Goal: Ask a question

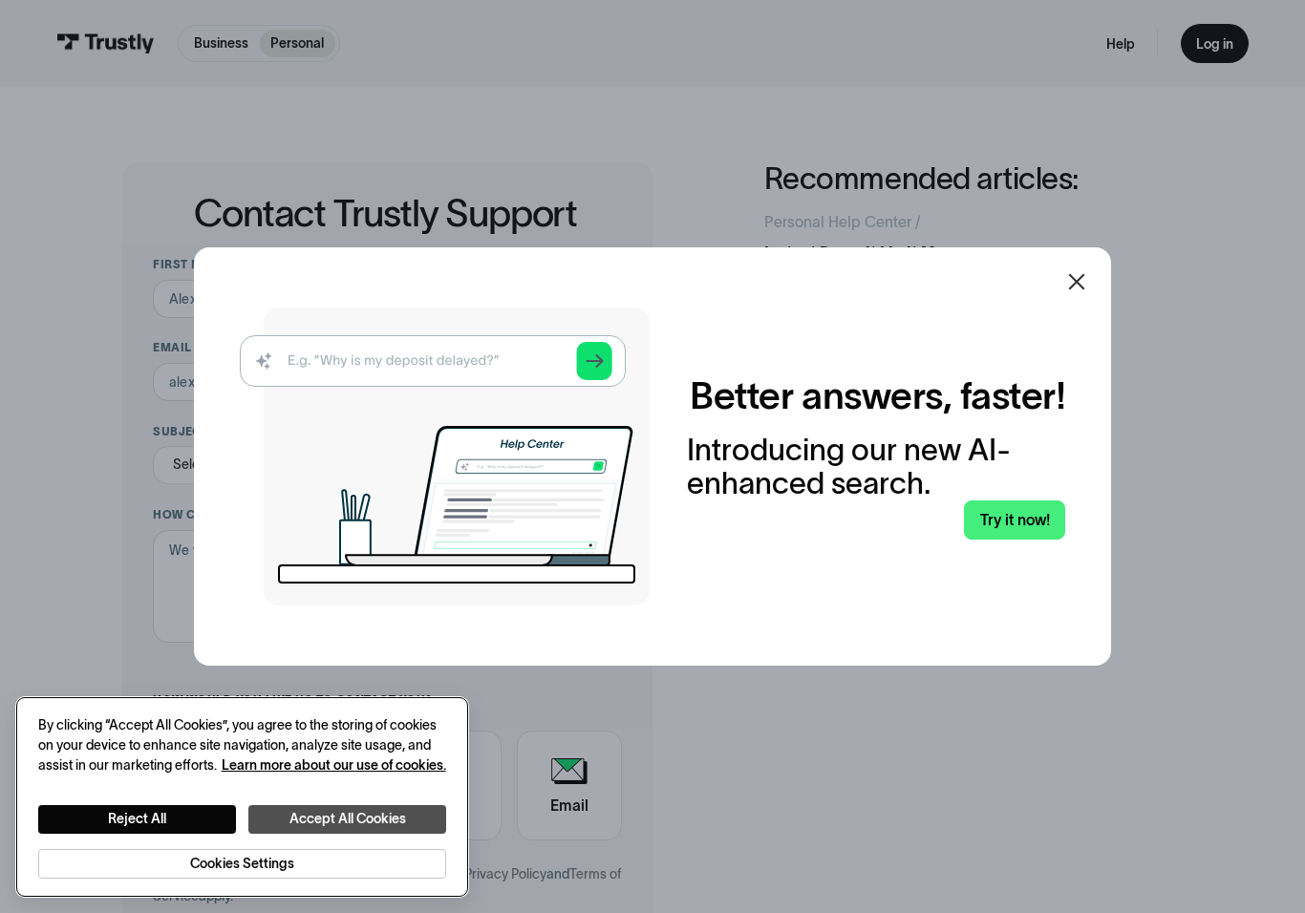
click at [428, 823] on button "Accept All Cookies" at bounding box center [347, 819] width 198 height 29
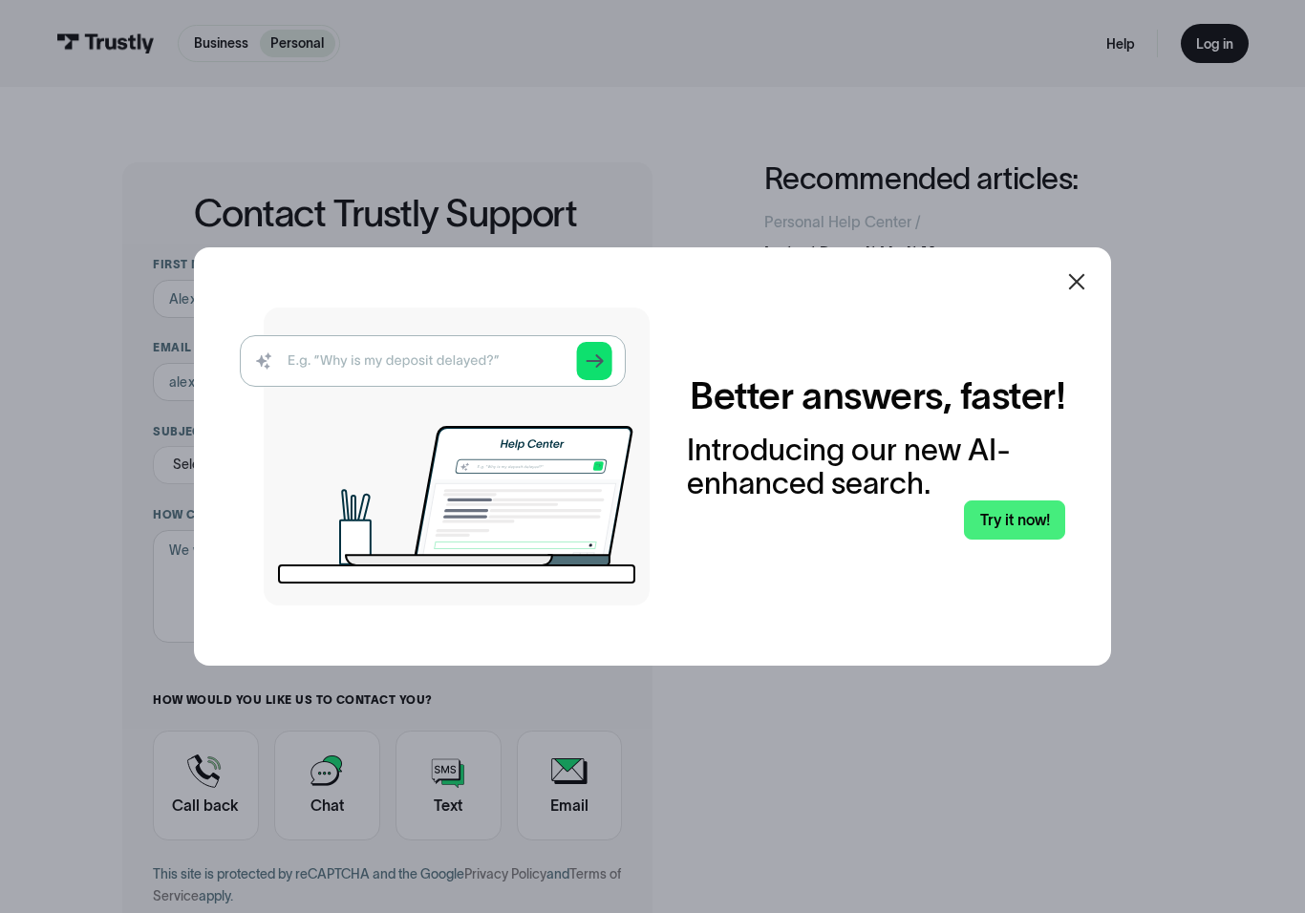
click at [334, 765] on div at bounding box center [652, 456] width 1305 height 913
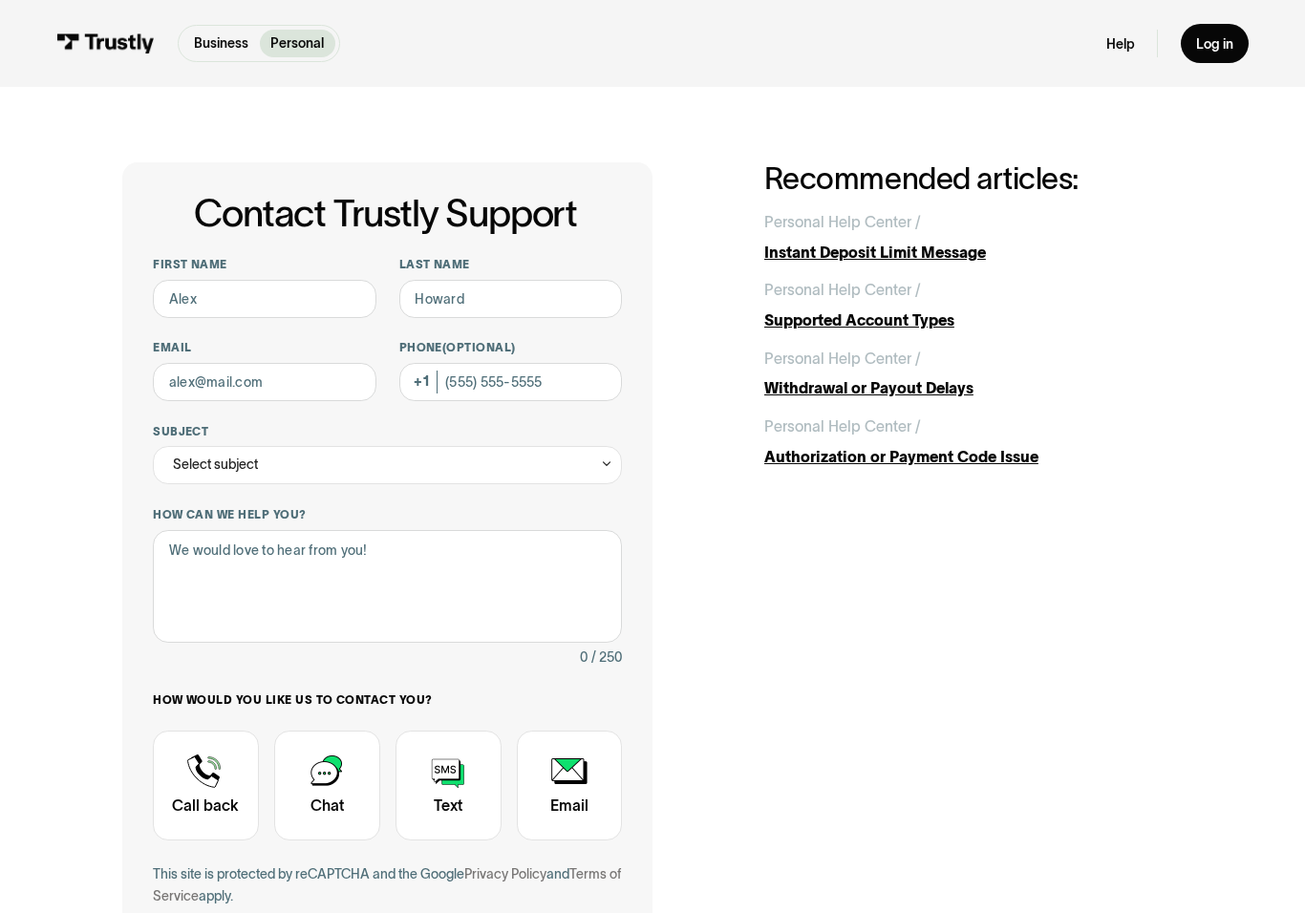
click at [661, 877] on div "Contact Trustly Support First name Last name Email Phone (Optional) Subject Sel…" at bounding box center [651, 596] width 1059 height 869
click at [225, 776] on div "Contact Trustly Support" at bounding box center [206, 786] width 106 height 110
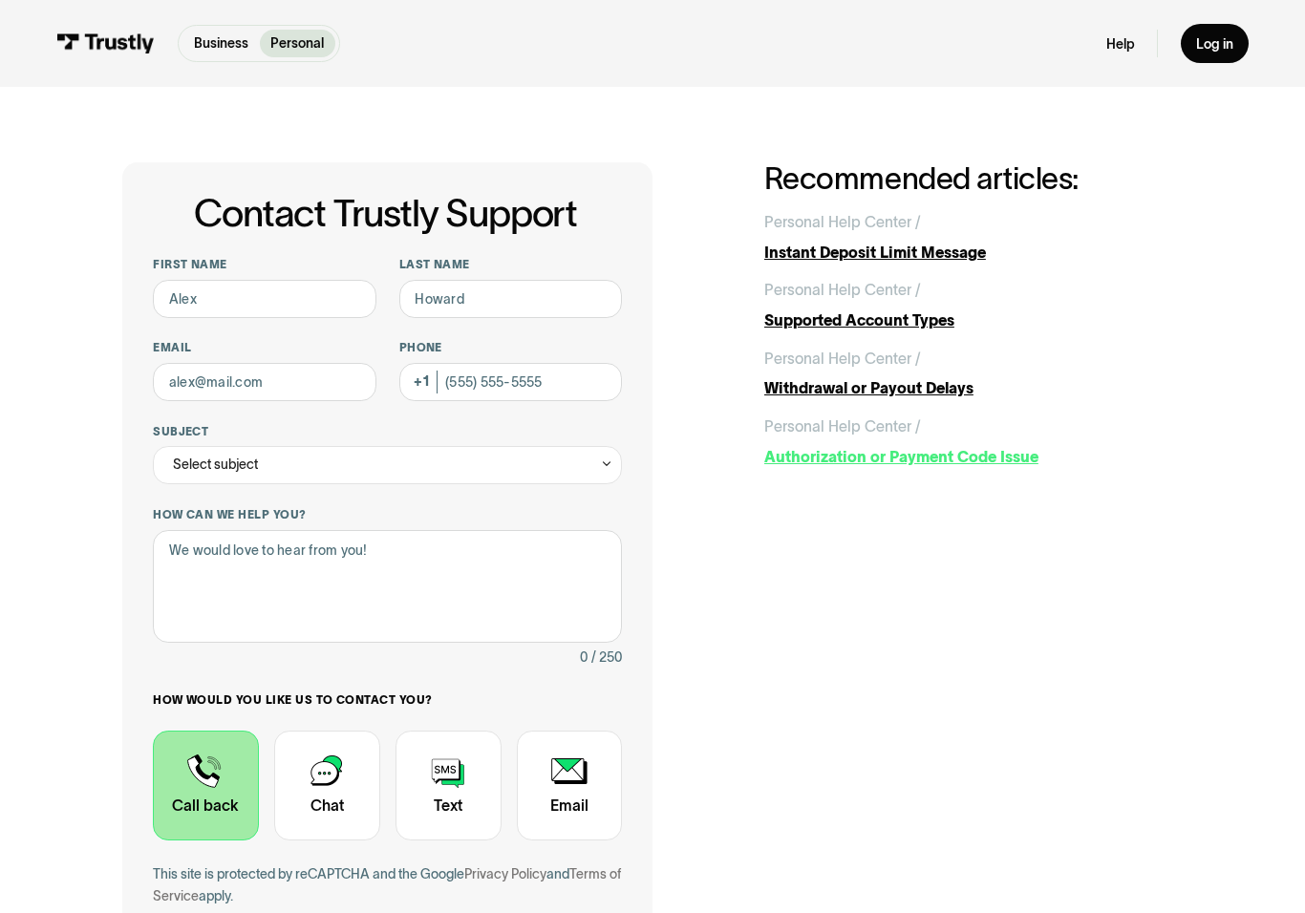
click at [1025, 452] on div "Authorization or Payment Code Issue" at bounding box center [973, 457] width 418 height 23
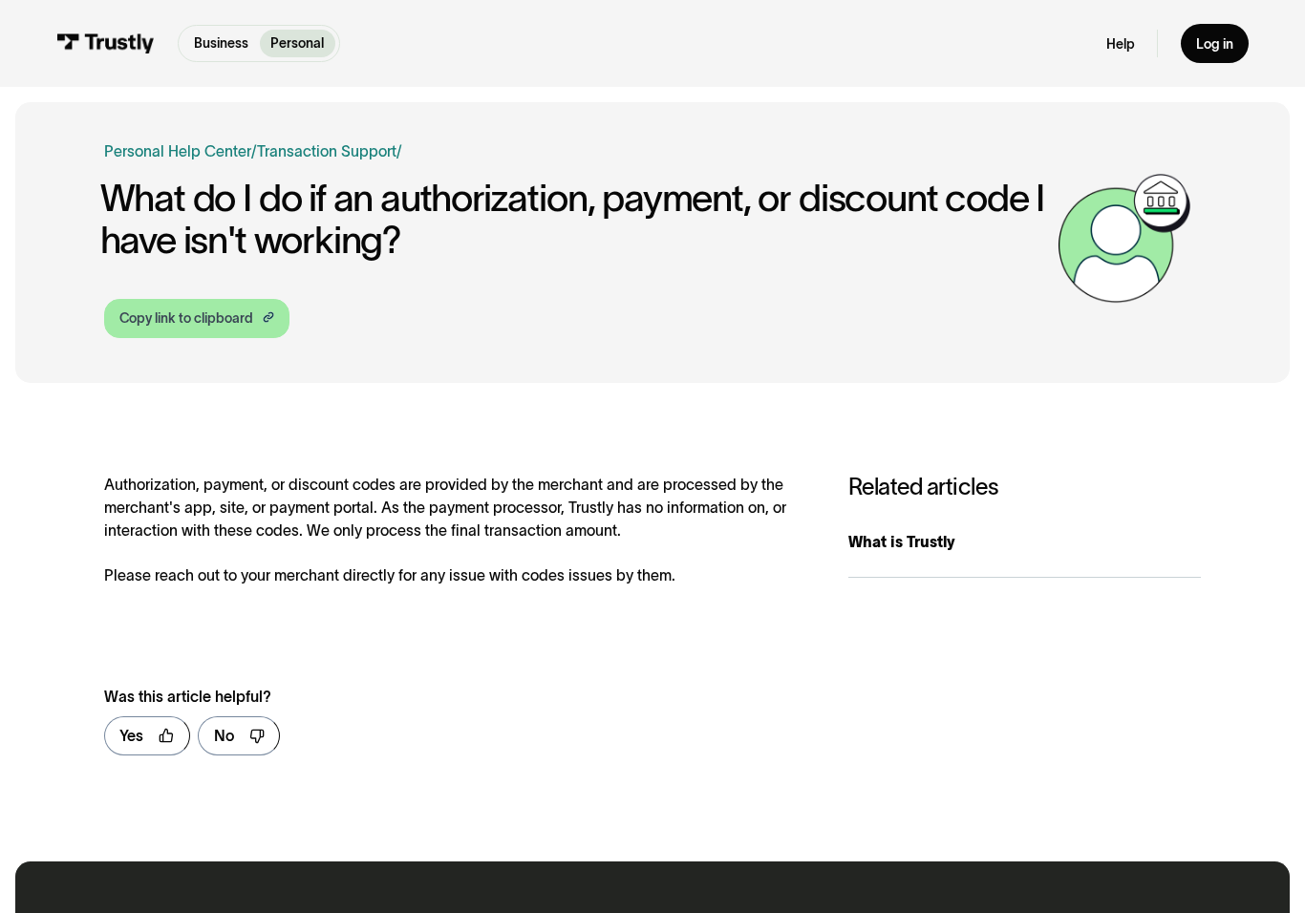
click at [251, 308] on div "Copy link to clipboard" at bounding box center [186, 318] width 134 height 20
click at [254, 736] on icon at bounding box center [256, 736] width 15 height 15
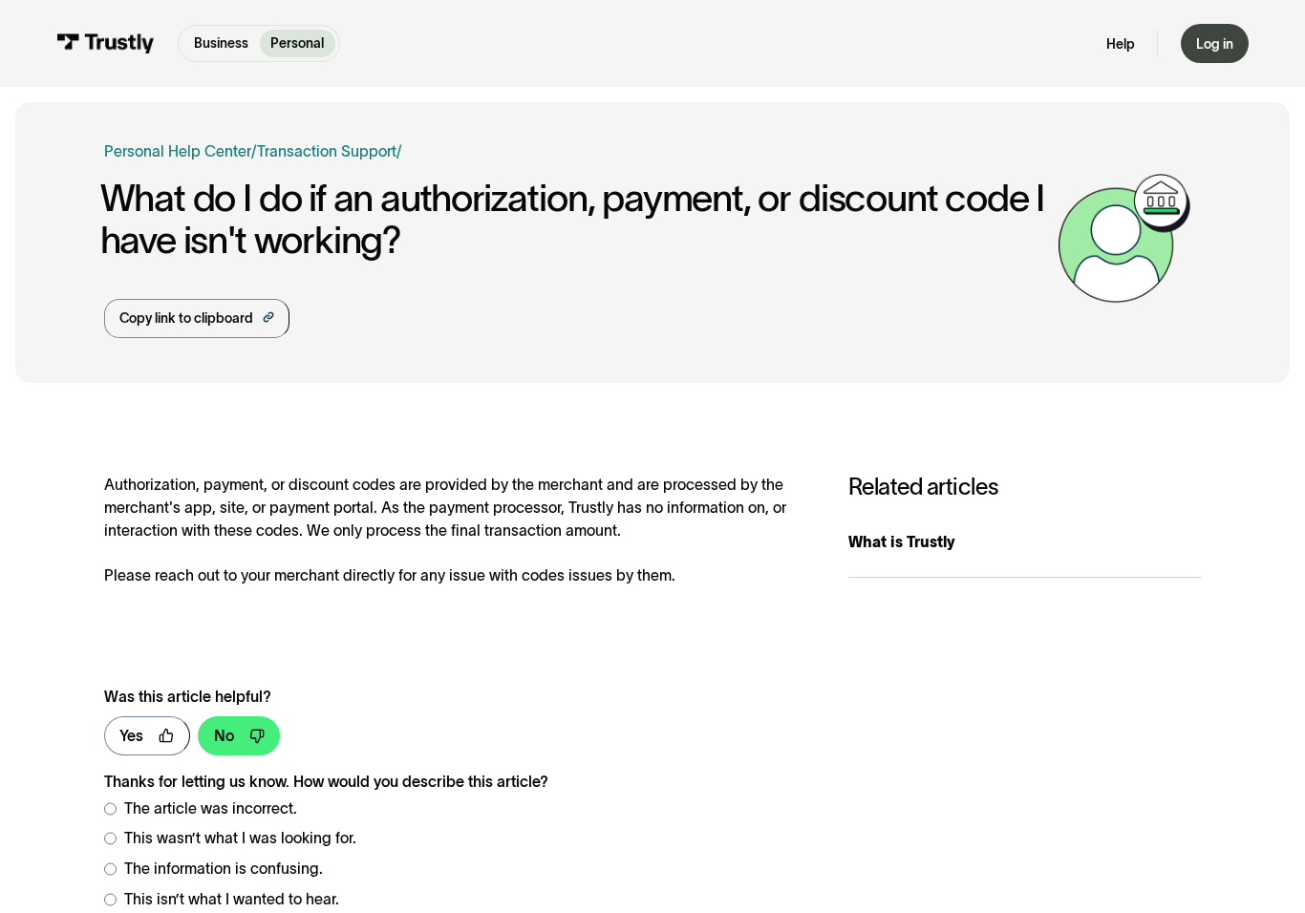
click at [1221, 50] on div "Log in" at bounding box center [1214, 43] width 37 height 17
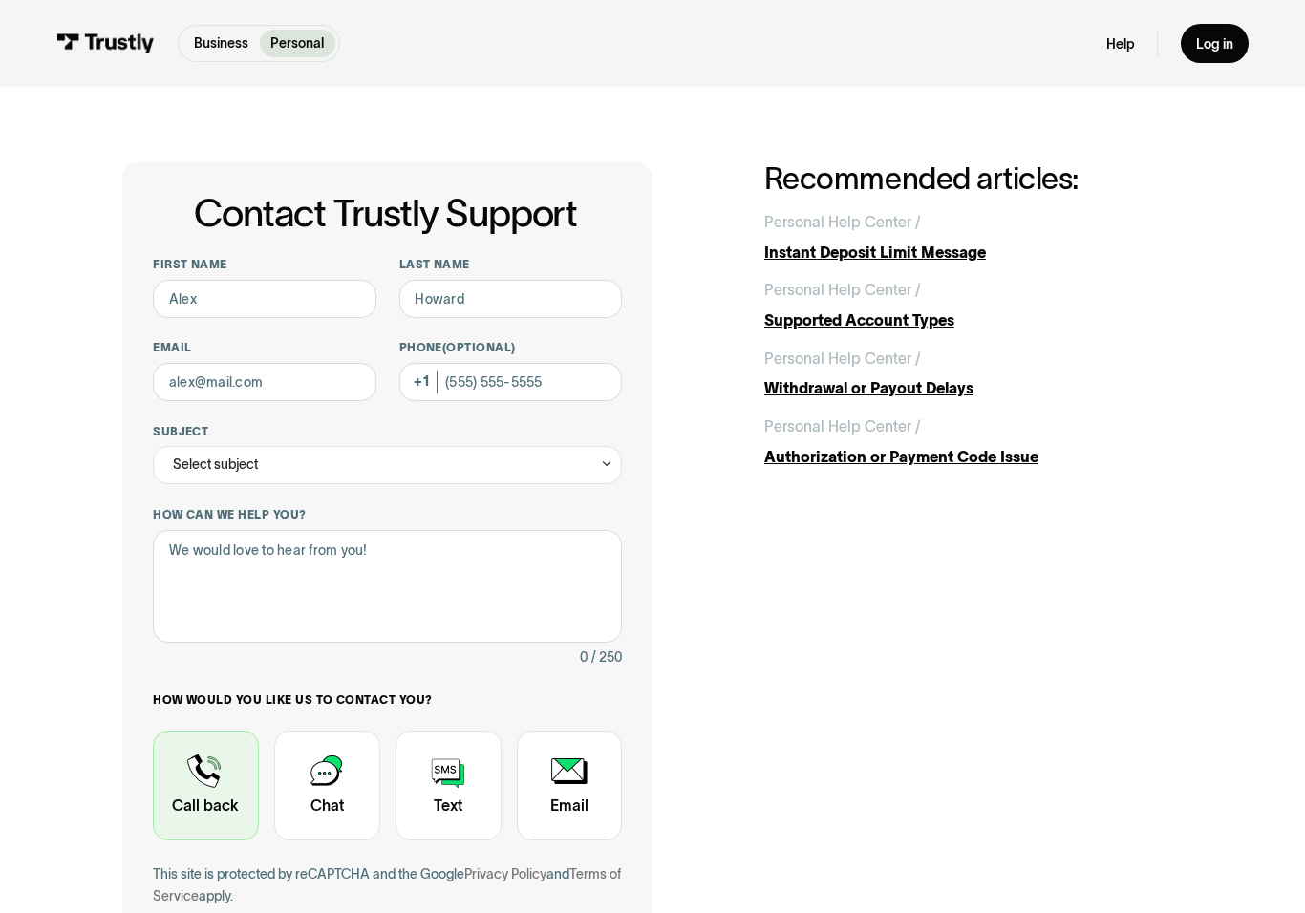
click at [208, 776] on div "Contact Trustly Support" at bounding box center [206, 786] width 106 height 110
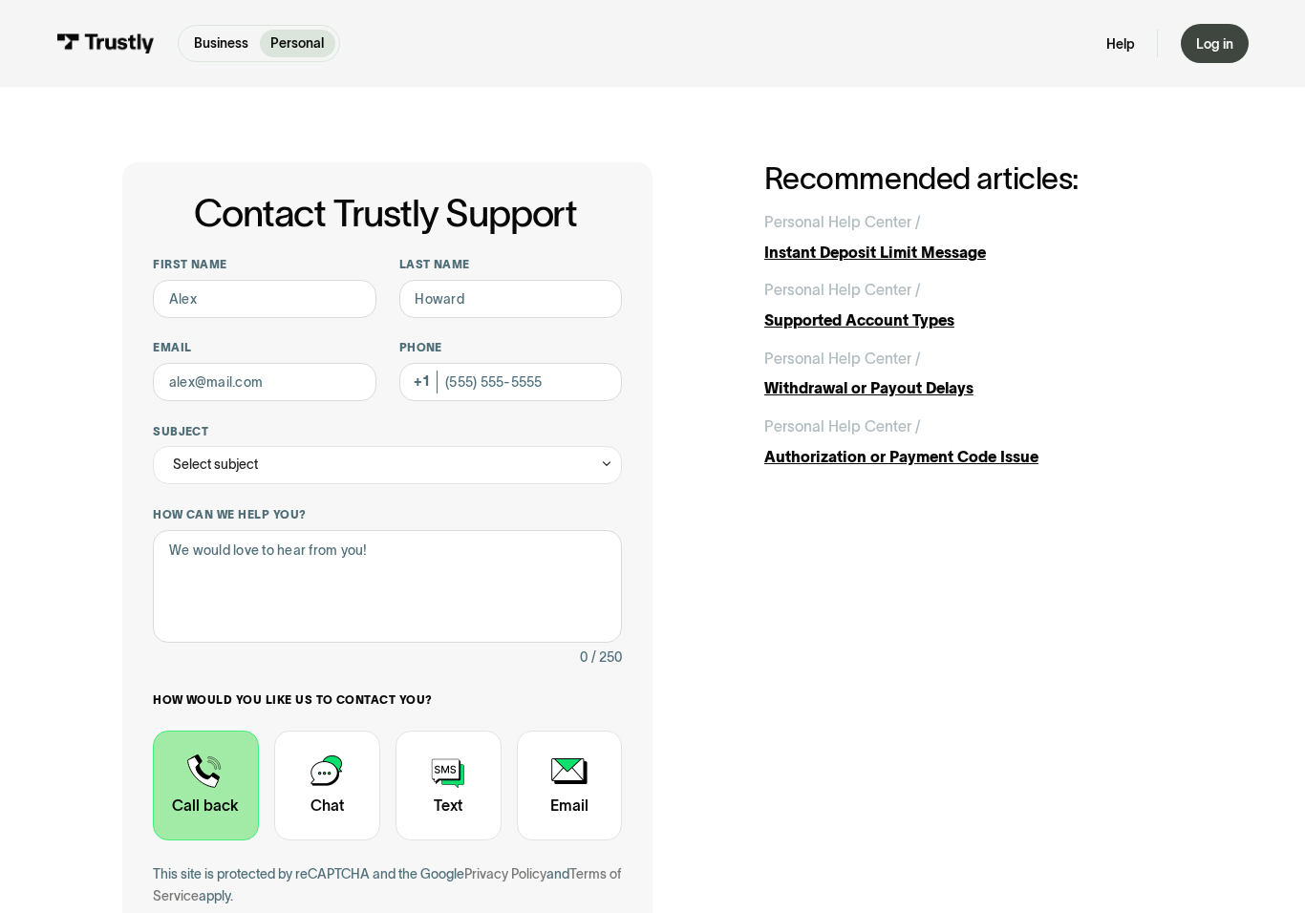
click at [1235, 32] on link "Log in" at bounding box center [1215, 44] width 68 height 40
